Goal: Transaction & Acquisition: Purchase product/service

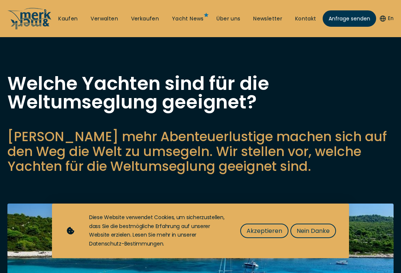
click at [322, 230] on span "Nein Danke" at bounding box center [313, 230] width 33 height 9
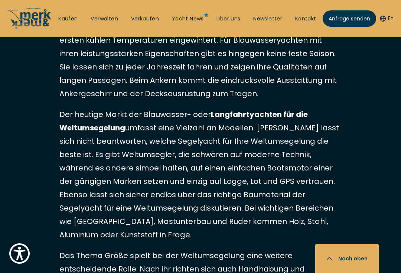
scroll to position [1222, 0]
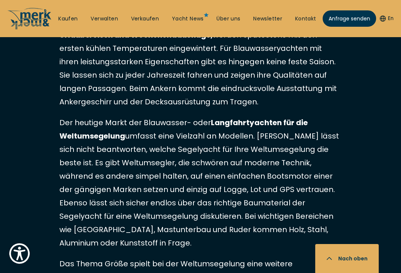
click at [67, 19] on link "Kaufen" at bounding box center [67, 18] width 19 height 7
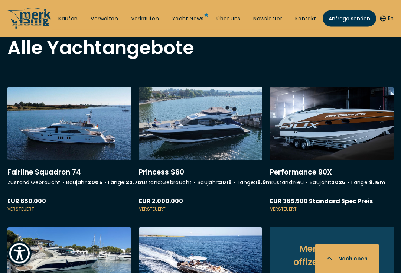
scroll to position [657, 0]
click at [47, 125] on link "More details about Fairline Squadron 74" at bounding box center [69, 150] width 124 height 126
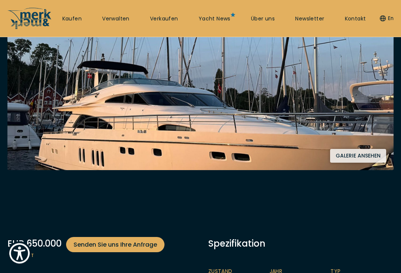
scroll to position [158, 0]
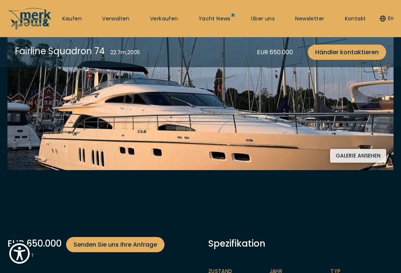
click at [368, 157] on button "Galerie ansehen" at bounding box center [358, 156] width 56 height 14
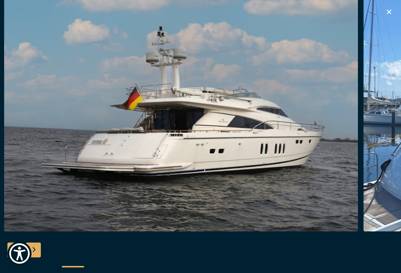
click at [354, 183] on img "button" at bounding box center [181, 113] width 354 height 238
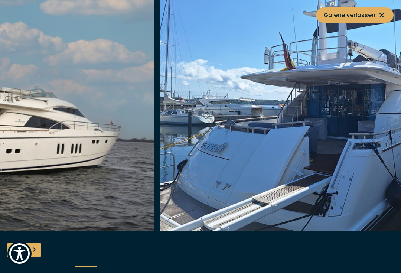
click at [355, 175] on img "button" at bounding box center [337, 113] width 354 height 238
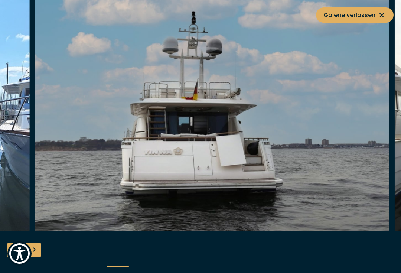
click at [361, 183] on img "button" at bounding box center [212, 113] width 354 height 238
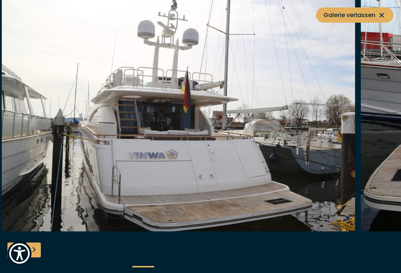
click at [339, 184] on img "button" at bounding box center [178, 113] width 354 height 238
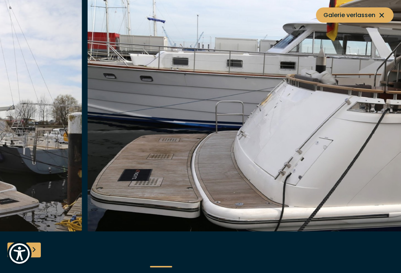
scroll to position [162, 0]
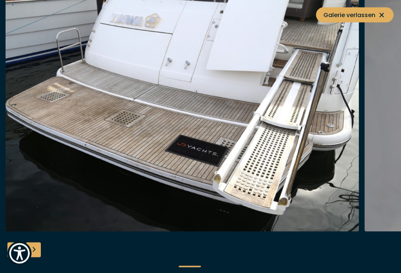
click at [340, 180] on img "button" at bounding box center [183, 113] width 354 height 238
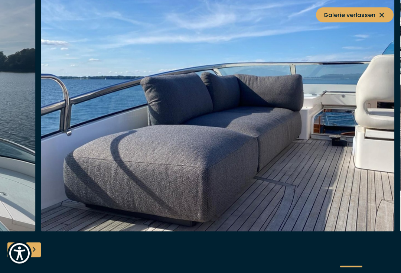
click at [371, 141] on img "button" at bounding box center [218, 113] width 354 height 238
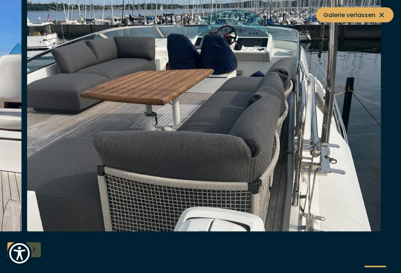
scroll to position [163, 0]
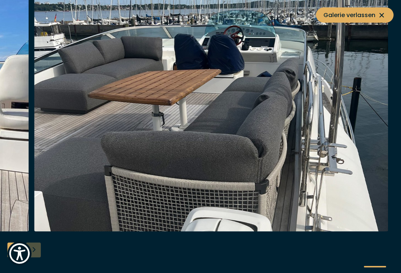
click at [383, 12] on icon at bounding box center [381, 15] width 9 height 9
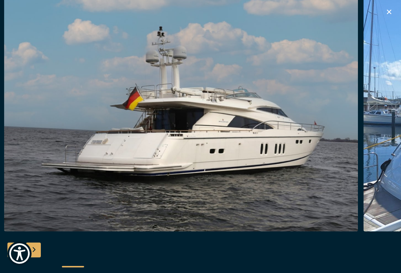
click at [386, 11] on icon "button" at bounding box center [388, 11] width 9 height 9
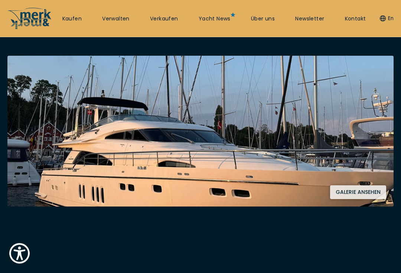
scroll to position [74, 0]
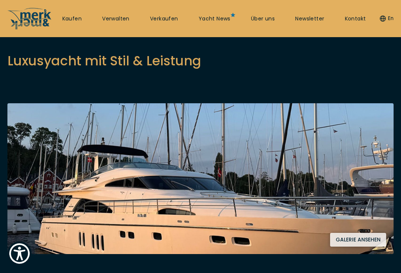
click at [360, 241] on button "Galerie ansehen" at bounding box center [358, 240] width 56 height 14
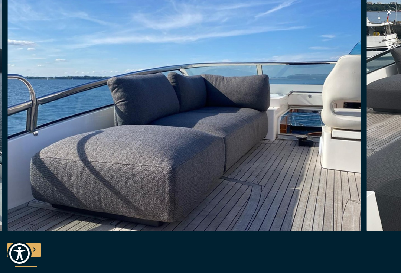
scroll to position [5, 0]
click at [389, 15] on icon "button" at bounding box center [388, 11] width 9 height 9
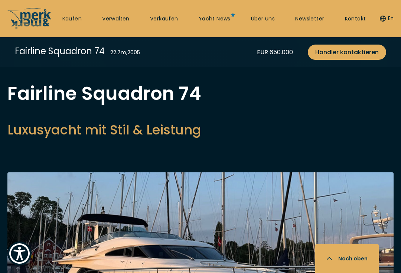
click at [389, 13] on div "En" at bounding box center [384, 18] width 17 height 22
click at [390, 10] on div "En" at bounding box center [384, 18] width 17 height 22
click at [390, 15] on button "En" at bounding box center [387, 18] width 14 height 7
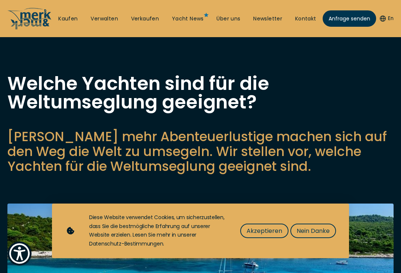
click at [67, 22] on link "Kaufen" at bounding box center [67, 18] width 19 height 7
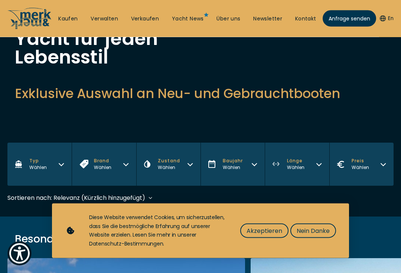
click at [326, 235] on span "Nein Danke" at bounding box center [313, 230] width 33 height 9
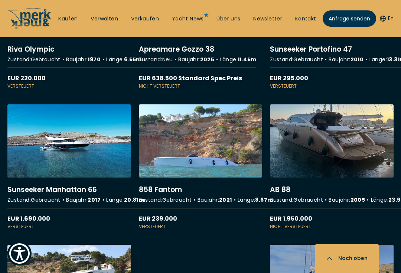
scroll to position [1153, 0]
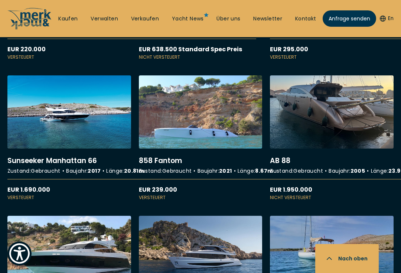
click at [43, 122] on link "More details about Sunseeker Manhattan 66" at bounding box center [69, 138] width 124 height 126
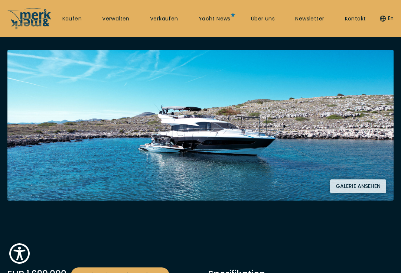
scroll to position [138, 0]
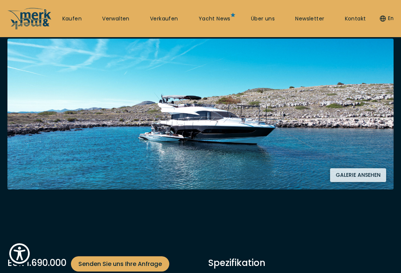
click at [366, 172] on button "Galerie ansehen" at bounding box center [358, 175] width 56 height 14
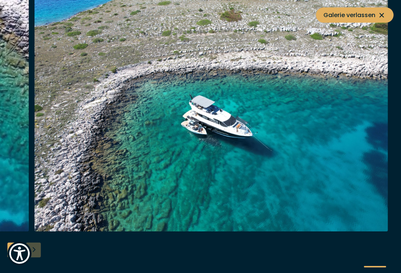
click at [376, 11] on span "Galerie verlassen" at bounding box center [354, 14] width 63 height 9
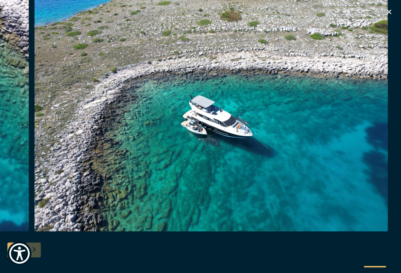
click at [387, 11] on icon "button" at bounding box center [389, 12] width 4 height 4
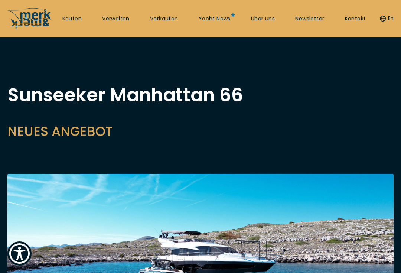
scroll to position [0, 0]
